Goal: Transaction & Acquisition: Download file/media

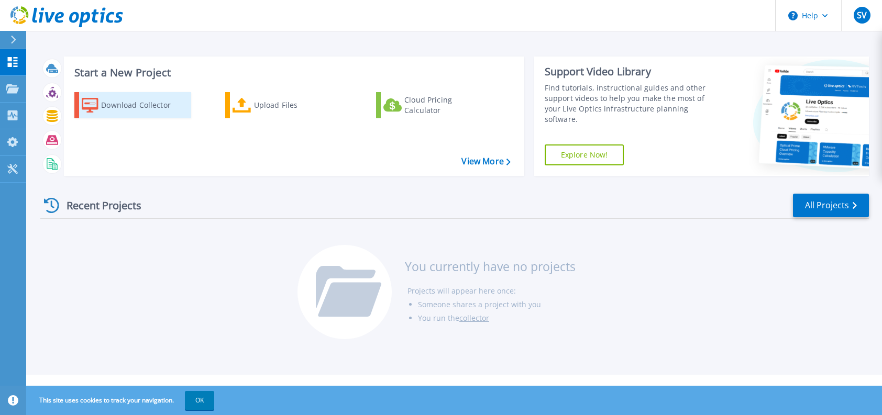
click at [131, 108] on div "Download Collector" at bounding box center [143, 105] width 84 height 21
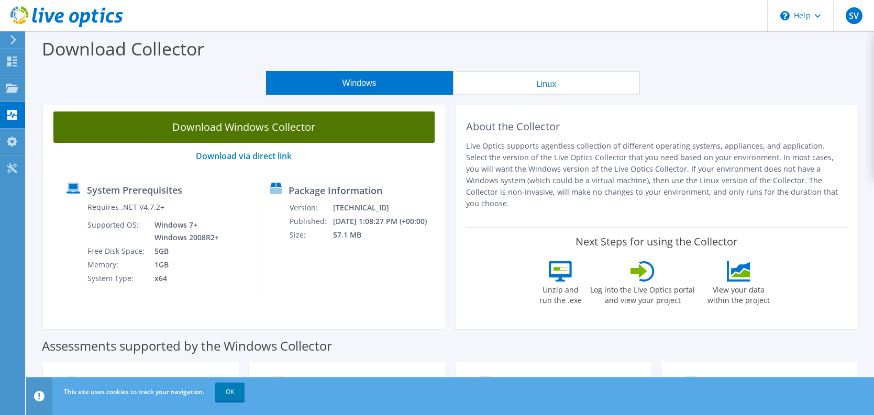
click at [311, 129] on link "Download Windows Collector" at bounding box center [243, 127] width 381 height 31
